Goal: Entertainment & Leisure: Consume media (video, audio)

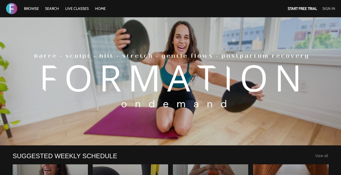
click at [333, 9] on link "Sign In" at bounding box center [328, 8] width 13 height 5
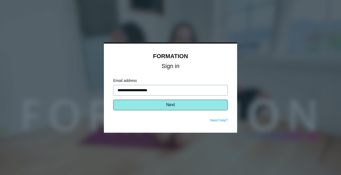
type input "**********"
click at [214, 106] on button "Next" at bounding box center [170, 105] width 115 height 11
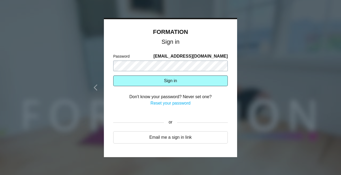
click at [170, 81] on button "Sign in" at bounding box center [170, 80] width 115 height 11
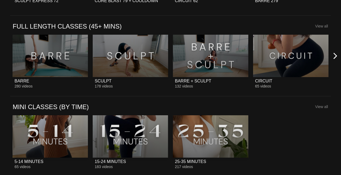
scroll to position [390, 0]
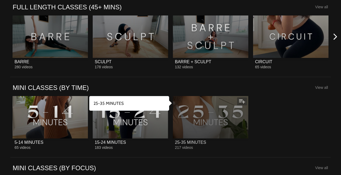
click at [227, 125] on div at bounding box center [210, 117] width 75 height 42
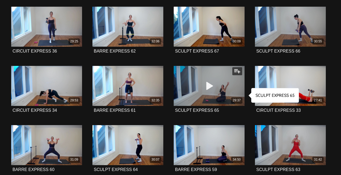
scroll to position [305, 0]
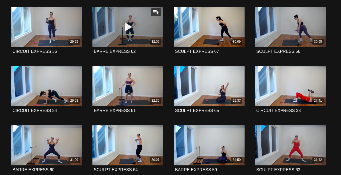
click at [129, 31] on icon at bounding box center [128, 26] width 16 height 9
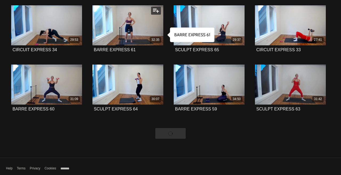
scroll to position [367, 0]
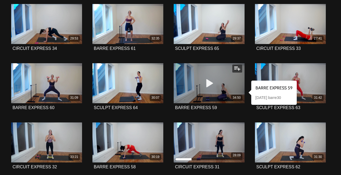
click at [216, 90] on span at bounding box center [209, 83] width 16 height 16
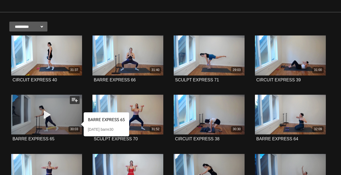
scroll to position [99, 0]
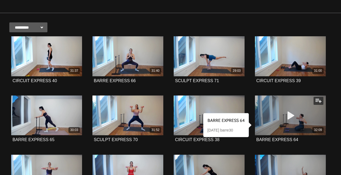
click at [292, 115] on icon at bounding box center [290, 115] width 16 height 9
